Goal: Task Accomplishment & Management: Manage account settings

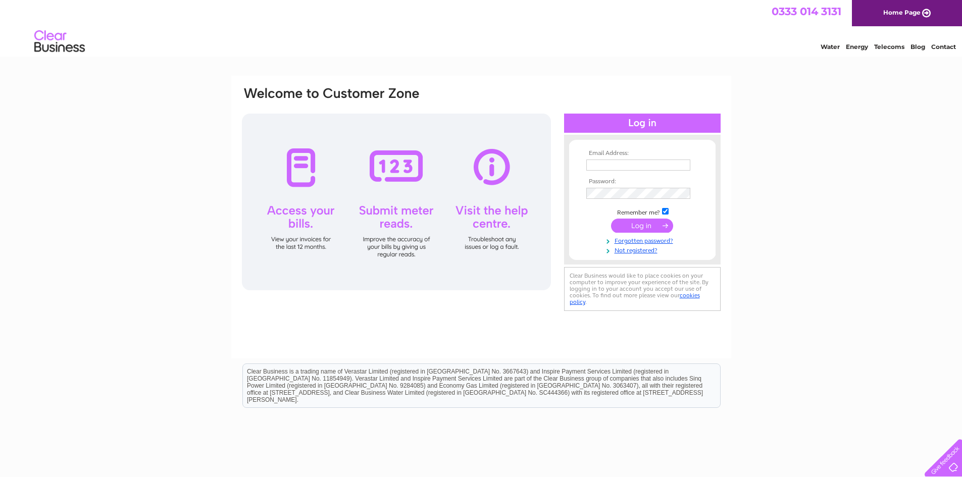
type input "louise_mowat@hotmail.co.uk"
click at [644, 229] on input "submit" at bounding box center [642, 226] width 62 height 14
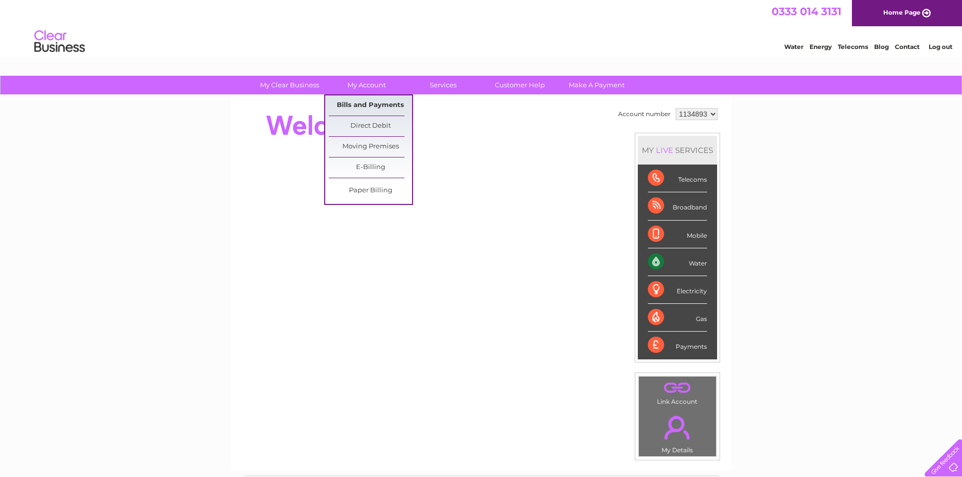
click at [370, 104] on link "Bills and Payments" at bounding box center [370, 105] width 83 height 20
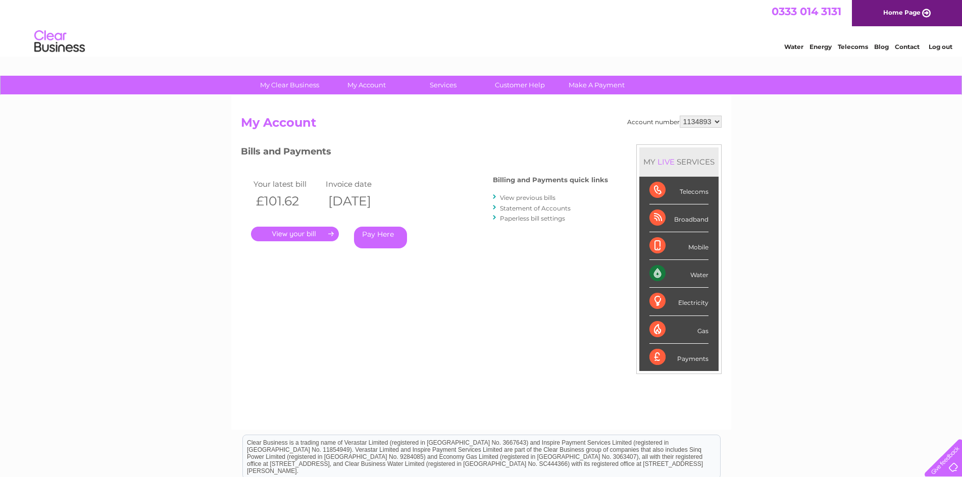
click at [321, 232] on link "." at bounding box center [295, 234] width 88 height 15
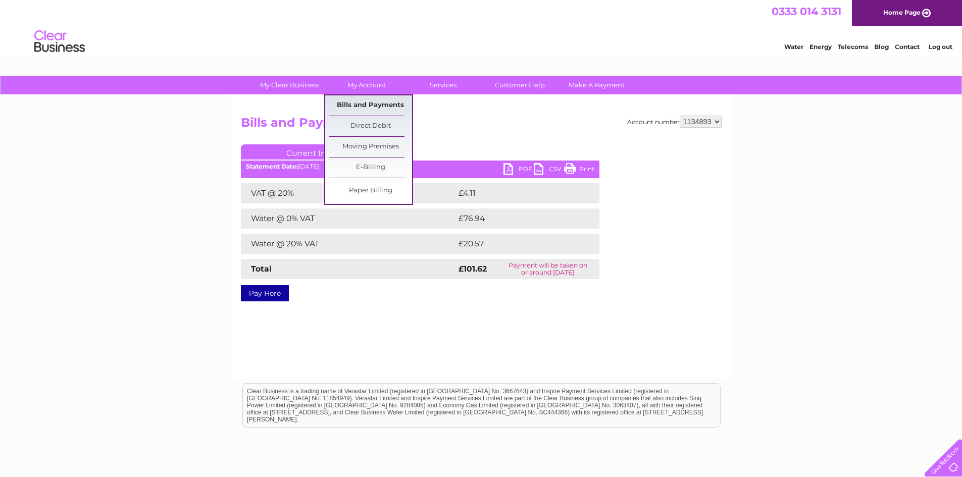
click at [387, 103] on link "Bills and Payments" at bounding box center [370, 105] width 83 height 20
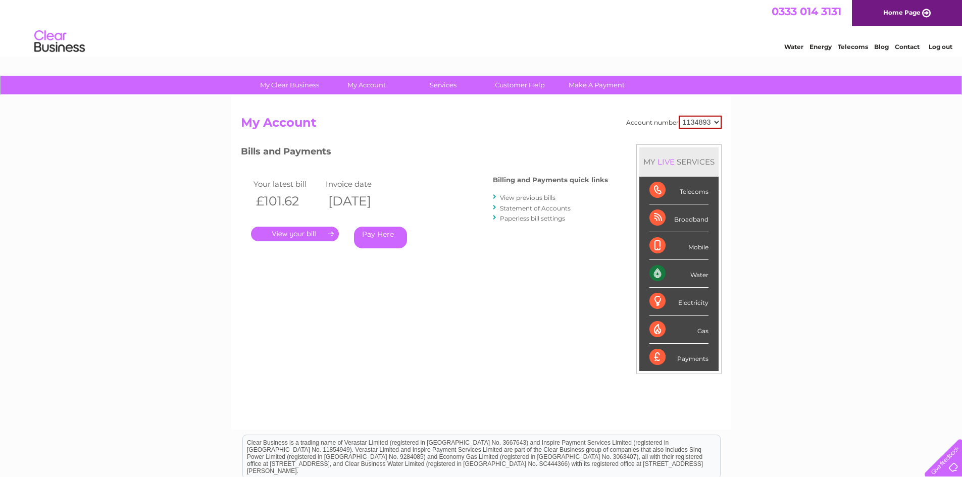
click at [516, 198] on link "View previous bills" at bounding box center [528, 198] width 56 height 8
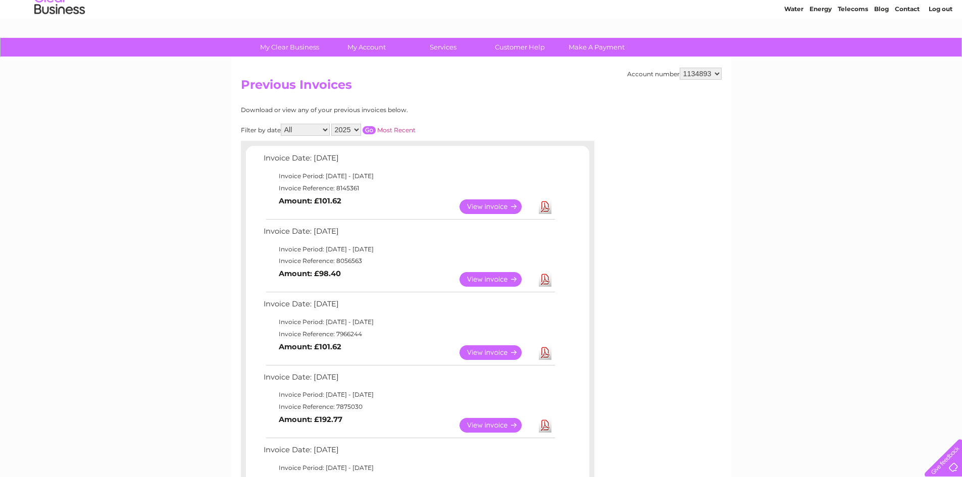
scroll to position [101, 0]
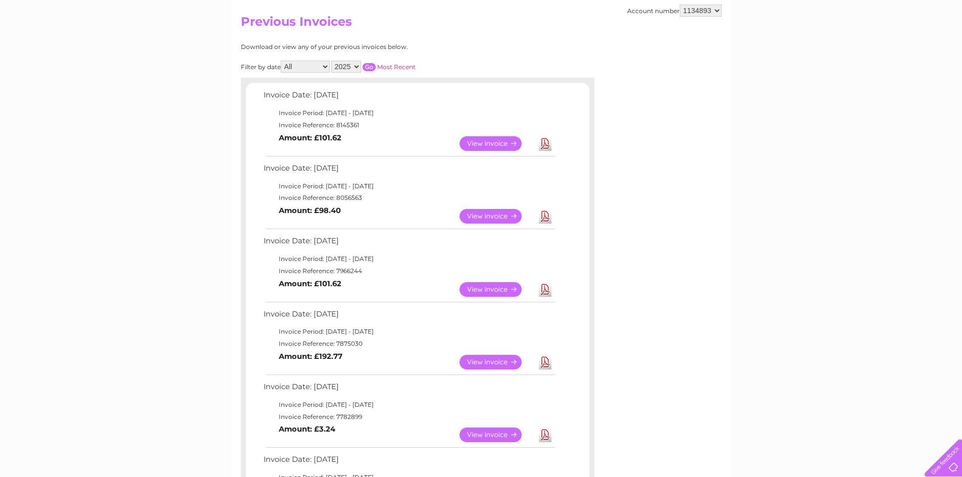
click at [487, 363] on link "View" at bounding box center [497, 362] width 74 height 15
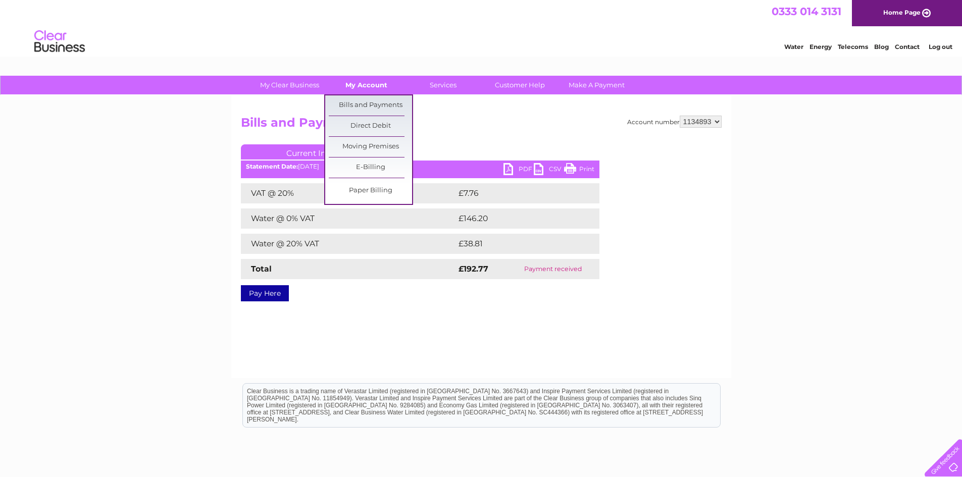
click at [380, 88] on link "My Account" at bounding box center [366, 85] width 83 height 19
click at [383, 103] on link "Bills and Payments" at bounding box center [370, 105] width 83 height 20
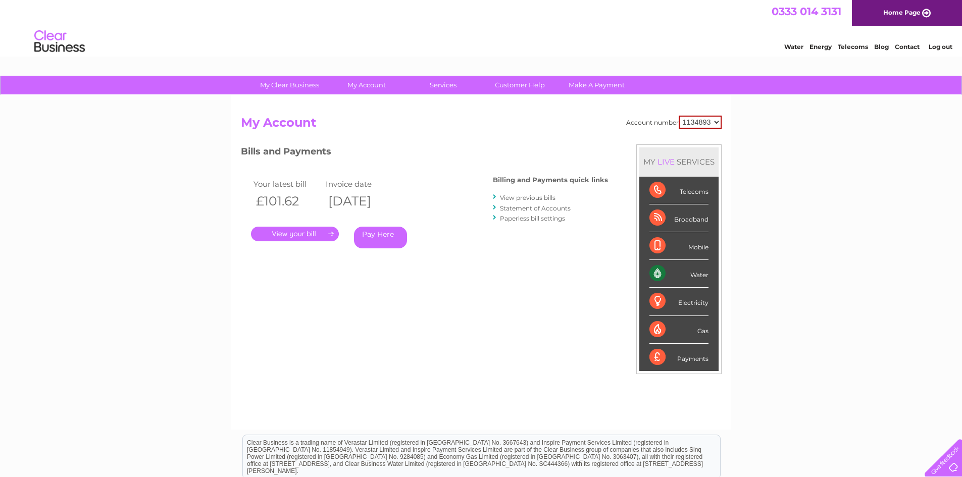
click at [522, 196] on link "View previous bills" at bounding box center [528, 198] width 56 height 8
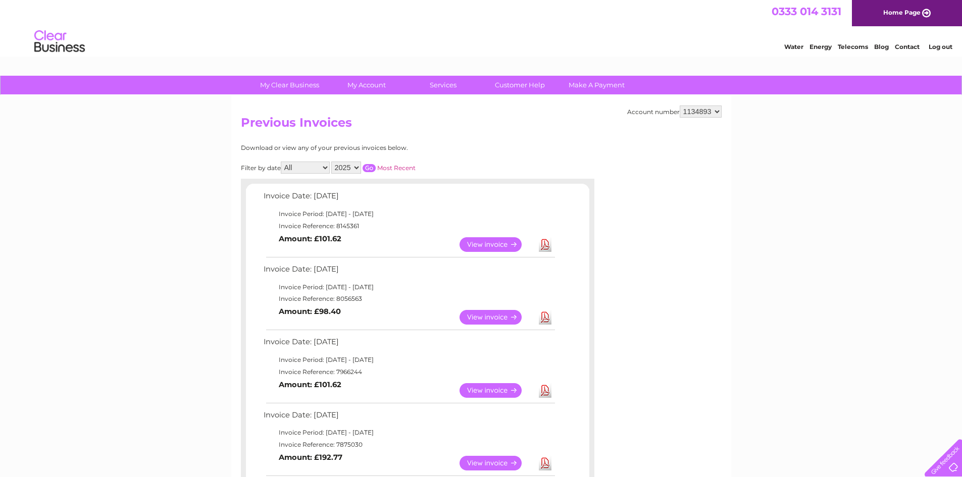
click at [478, 390] on link "View" at bounding box center [497, 390] width 74 height 15
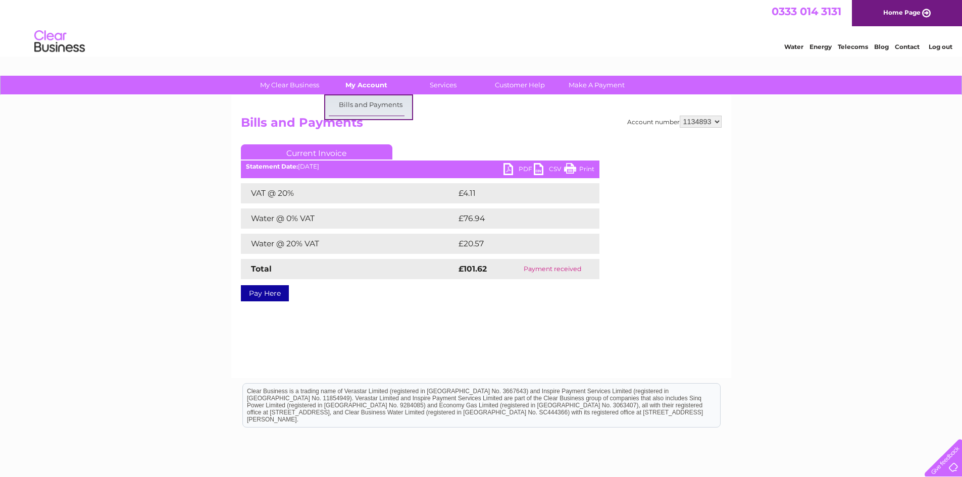
click at [378, 88] on link "My Account" at bounding box center [366, 85] width 83 height 19
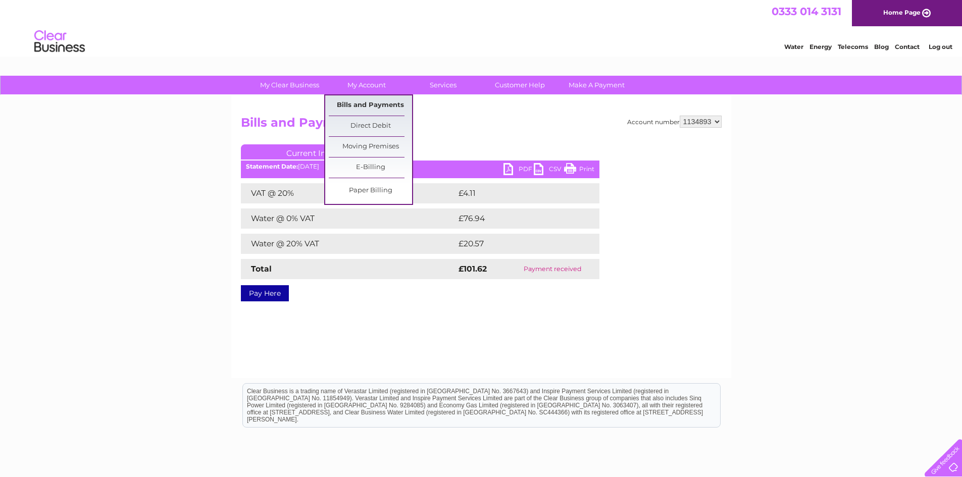
click at [377, 104] on link "Bills and Payments" at bounding box center [370, 105] width 83 height 20
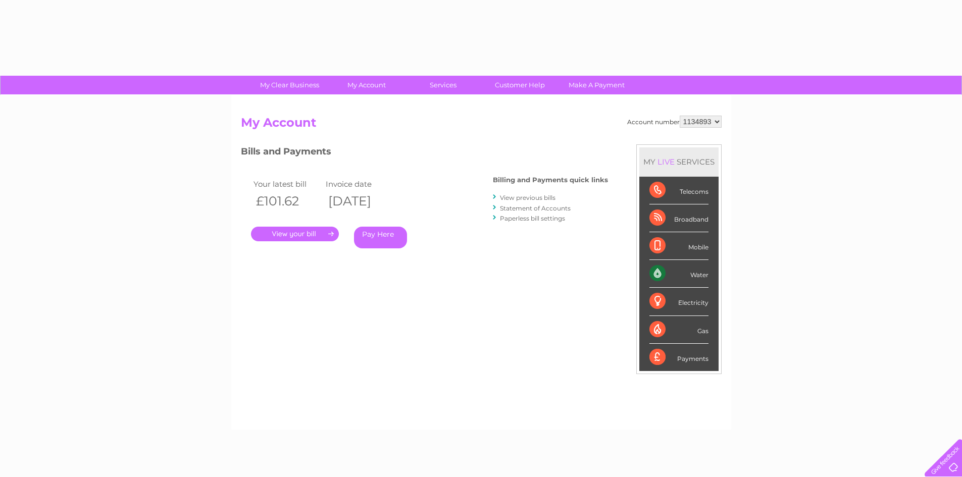
click at [541, 199] on link "View previous bills" at bounding box center [528, 198] width 56 height 8
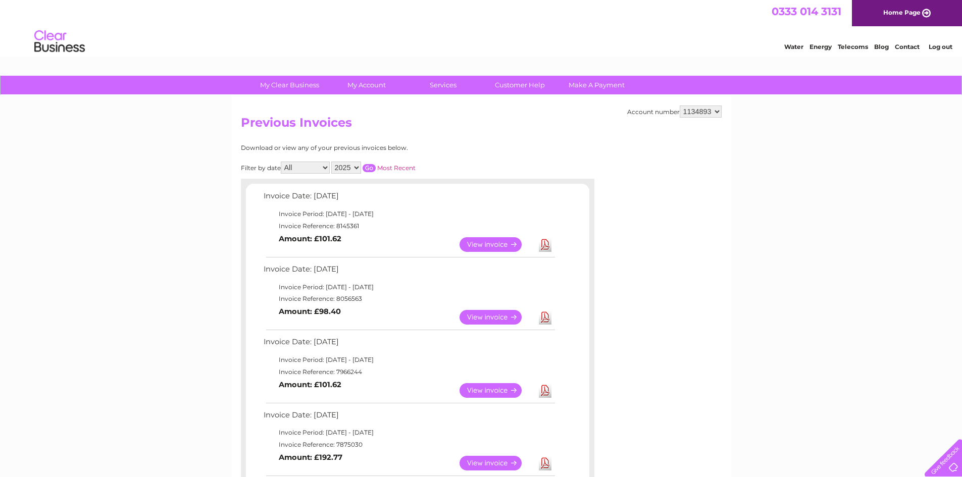
click at [487, 319] on link "View" at bounding box center [497, 317] width 74 height 15
click at [490, 319] on link "View" at bounding box center [497, 317] width 74 height 15
